Goal: Information Seeking & Learning: Learn about a topic

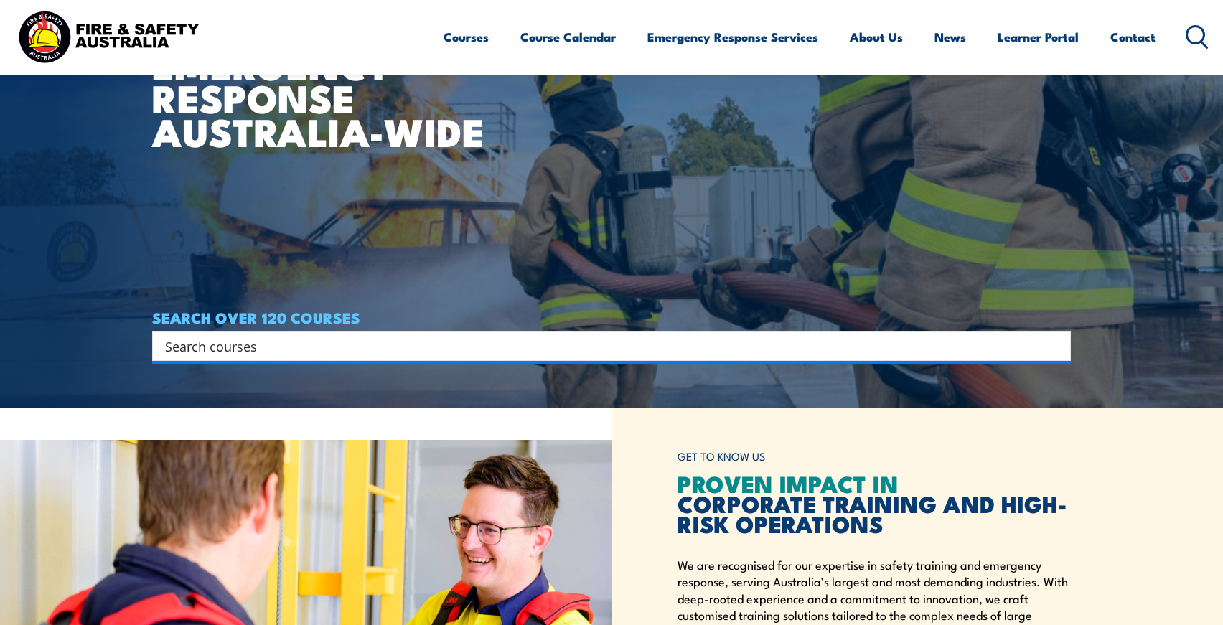
scroll to position [129, 0]
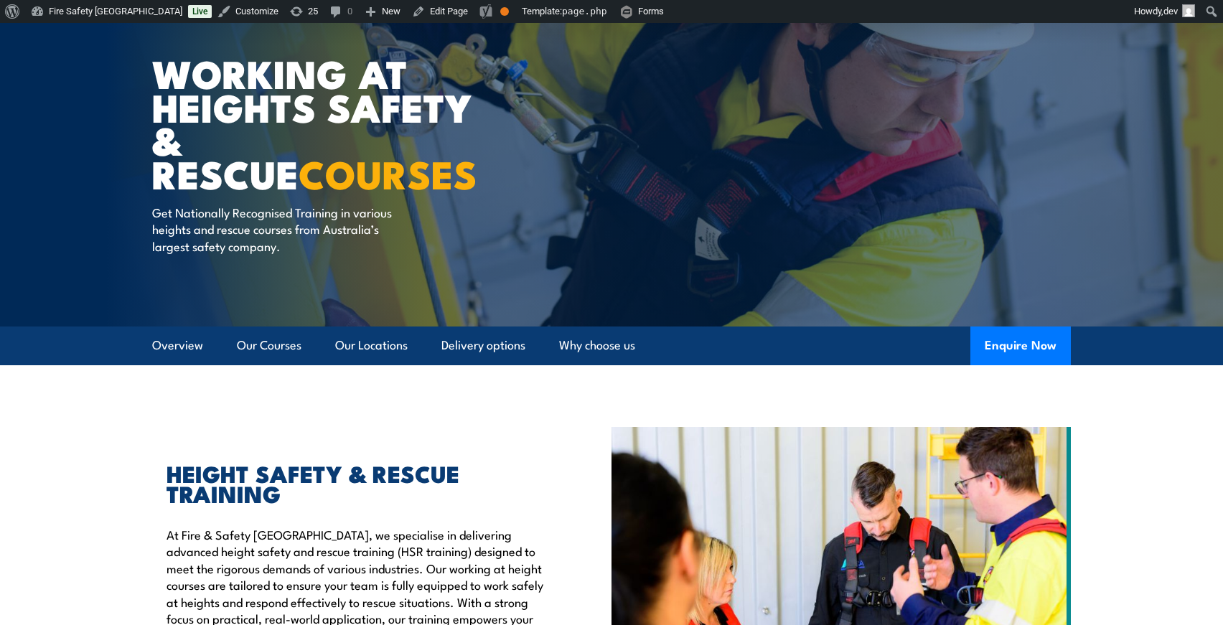
scroll to position [126, 0]
